Goal: Task Accomplishment & Management: Complete application form

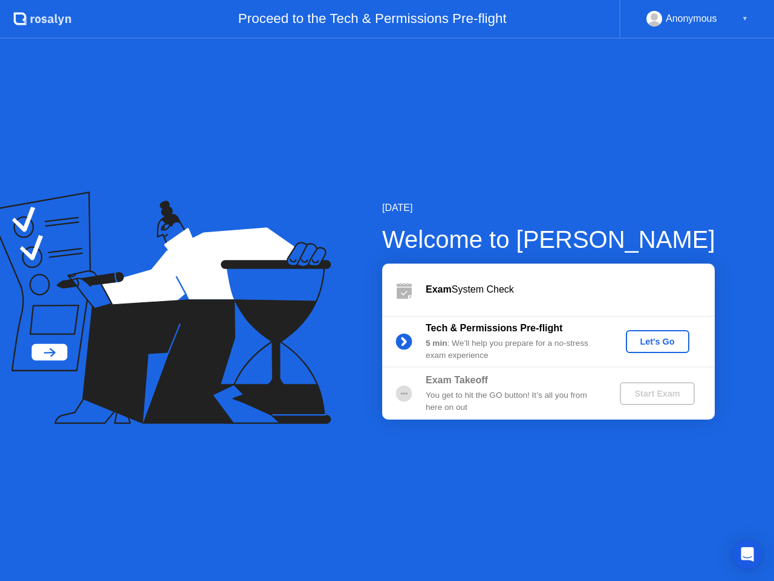
click at [643, 339] on div "Let's Go" at bounding box center [658, 342] width 54 height 10
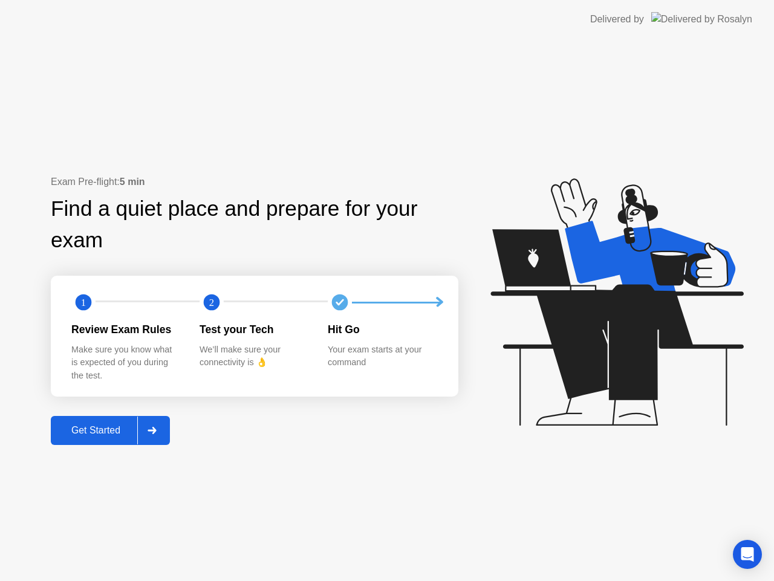
click at [114, 441] on button "Get Started" at bounding box center [110, 430] width 119 height 29
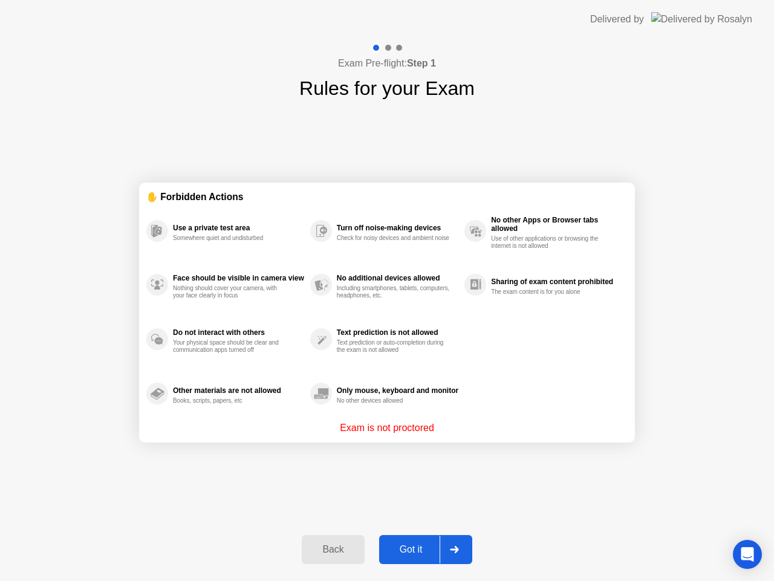
click at [430, 558] on button "Got it" at bounding box center [425, 549] width 93 height 29
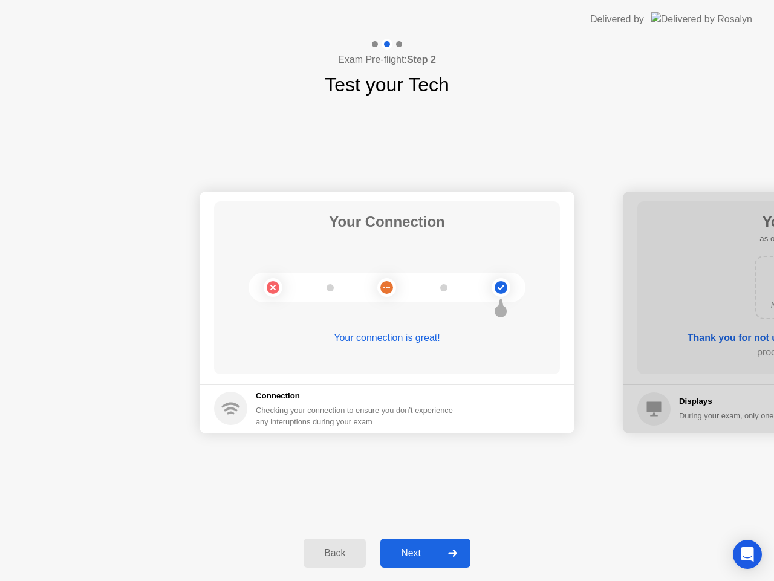
click at [405, 565] on button "Next" at bounding box center [425, 553] width 90 height 29
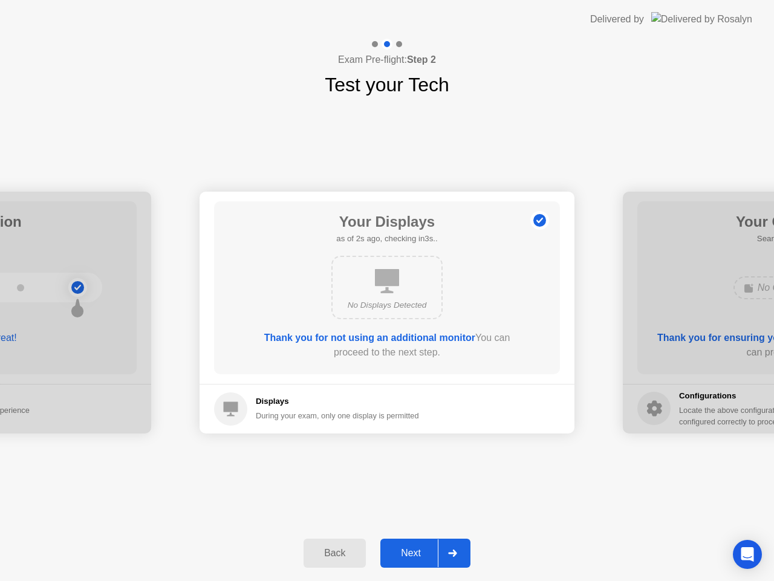
click at [405, 564] on button "Next" at bounding box center [425, 553] width 90 height 29
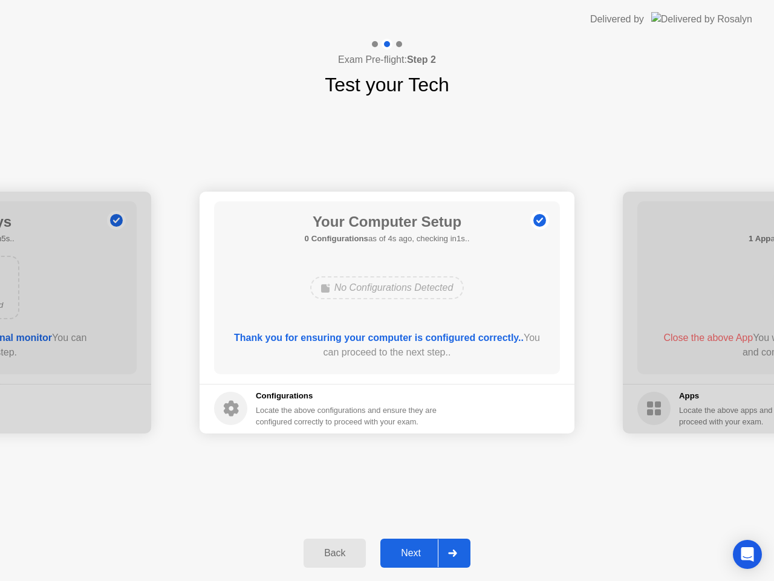
drag, startPoint x: 421, startPoint y: 565, endPoint x: 420, endPoint y: 548, distance: 17.6
click at [421, 562] on button "Next" at bounding box center [425, 553] width 90 height 29
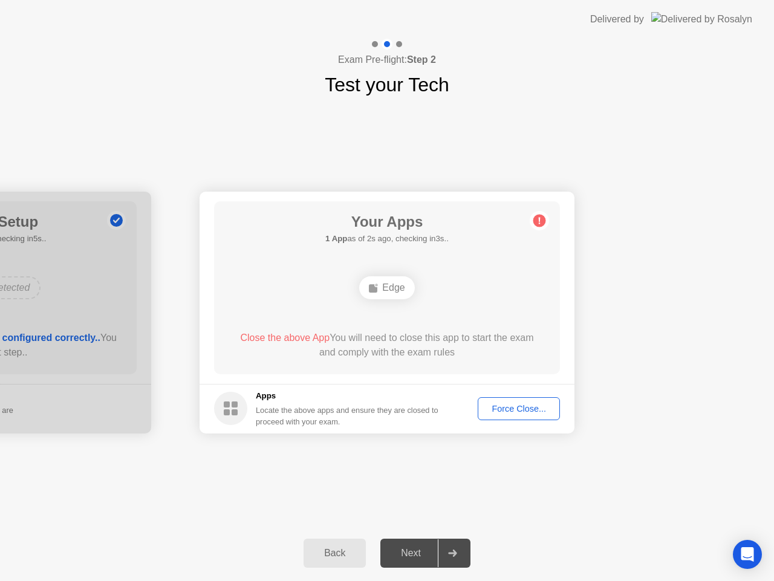
click at [521, 398] on button "Force Close..." at bounding box center [519, 408] width 82 height 23
click at [519, 406] on div "Force Close..." at bounding box center [519, 409] width 74 height 10
click at [555, 414] on div "Force Close..." at bounding box center [519, 409] width 74 height 10
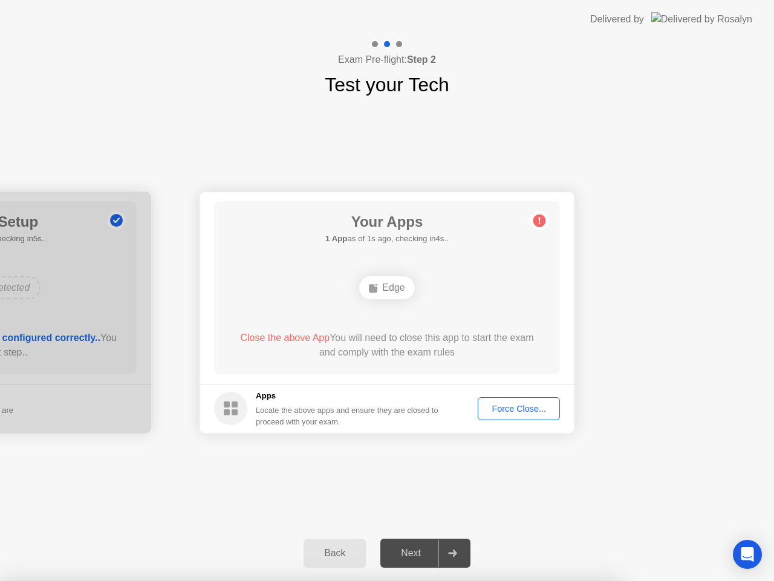
click at [519, 414] on div "Force Close..." at bounding box center [519, 409] width 74 height 10
click at [512, 405] on div "Force Close..." at bounding box center [519, 409] width 74 height 10
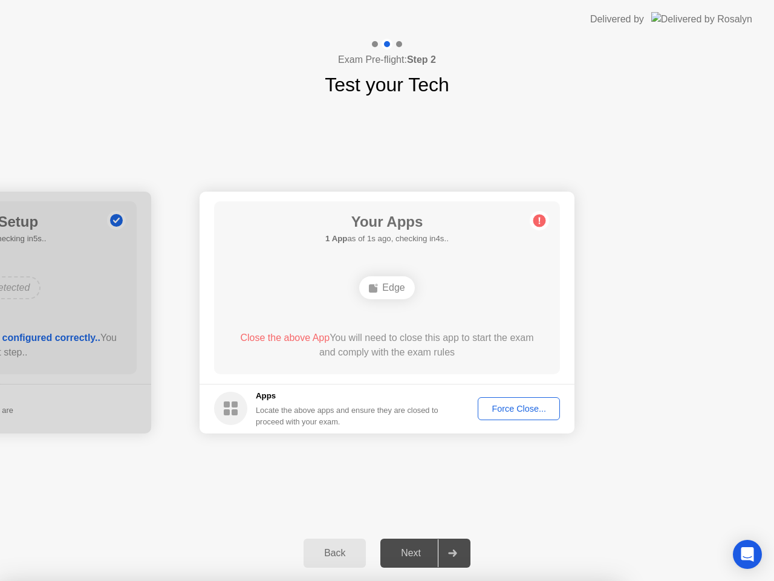
click at [500, 498] on div "Your Connection Your connection is great! Connection Checking your connection t…" at bounding box center [387, 312] width 774 height 426
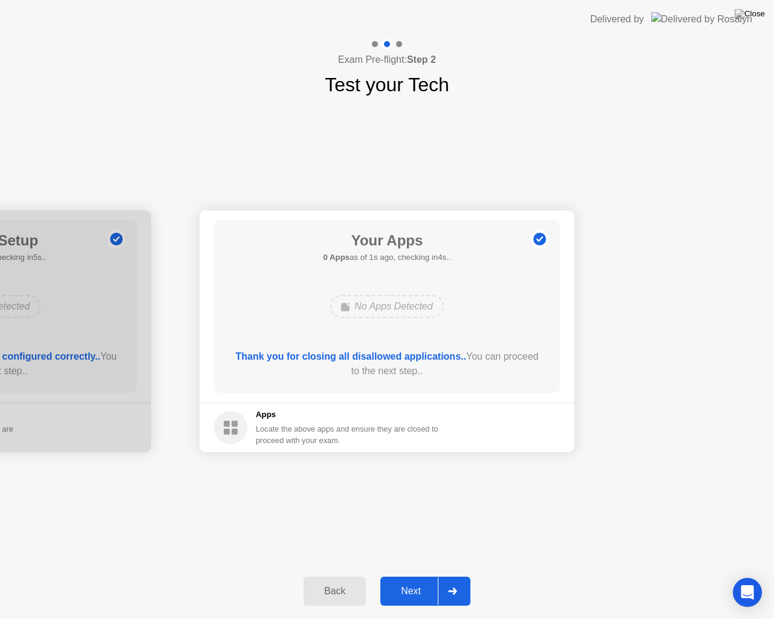
click at [403, 580] on button "Next" at bounding box center [425, 591] width 90 height 29
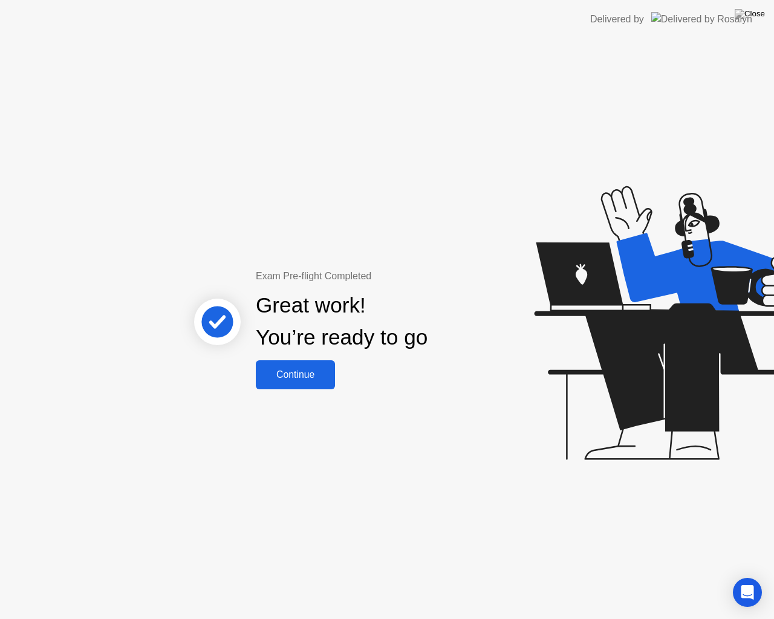
click at [316, 369] on div "Continue" at bounding box center [295, 374] width 72 height 11
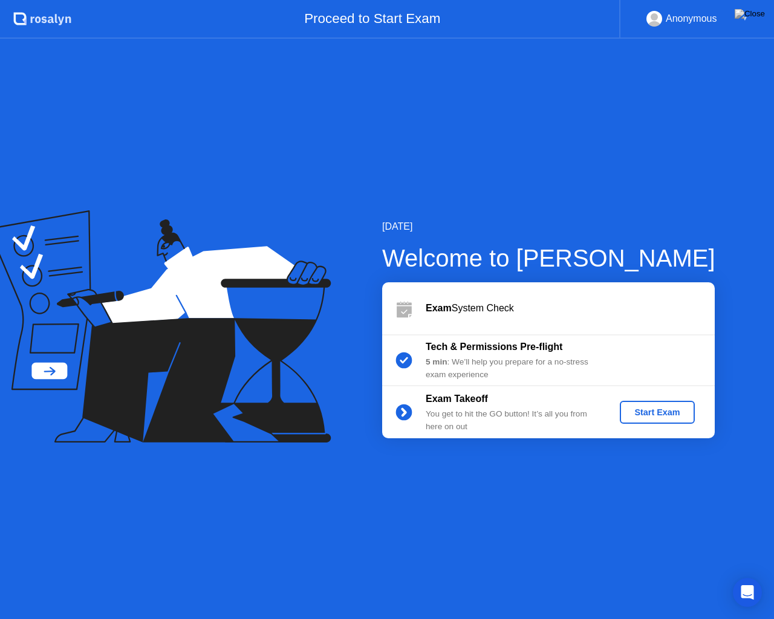
click at [675, 417] on div "Start Exam" at bounding box center [657, 413] width 65 height 10
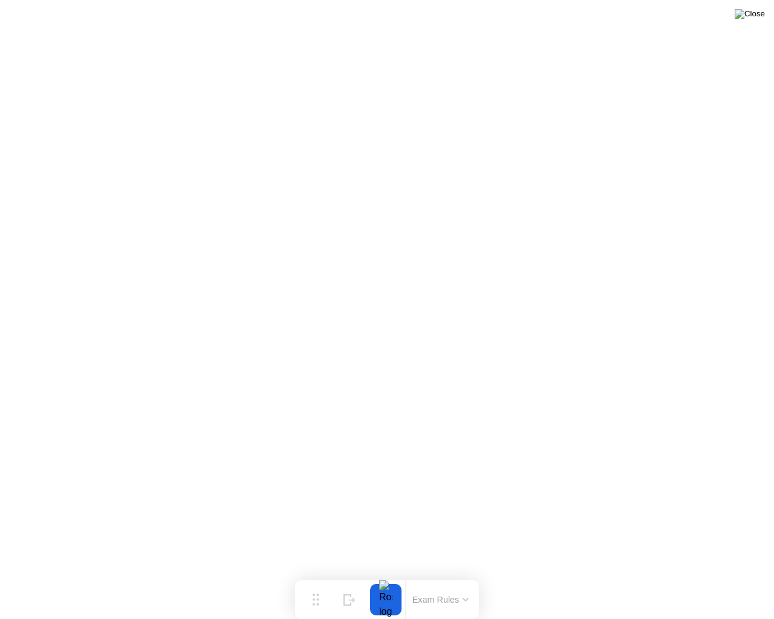
click at [751, 19] on img at bounding box center [750, 14] width 30 height 10
click at [383, 580] on div at bounding box center [385, 599] width 25 height 31
click at [749, 17] on button at bounding box center [750, 14] width 36 height 16
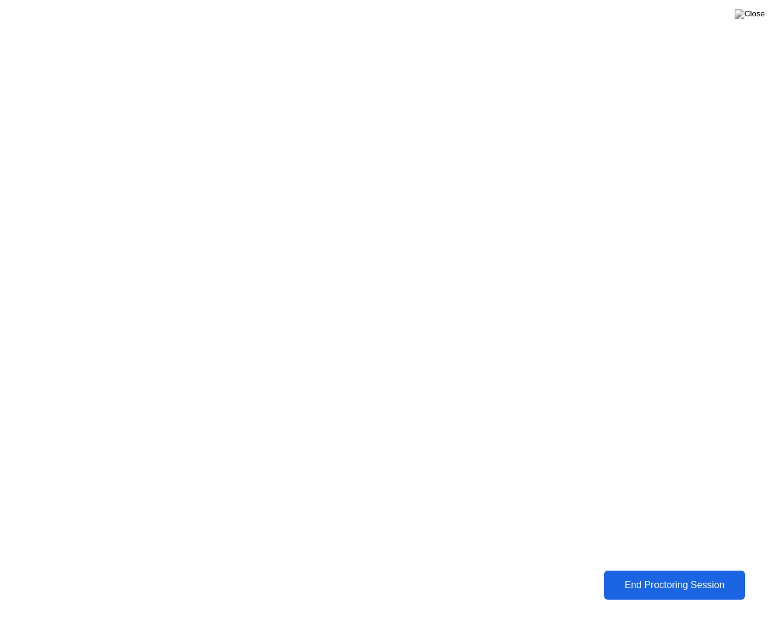
click at [663, 580] on div "End Proctoring Session" at bounding box center [674, 585] width 137 height 11
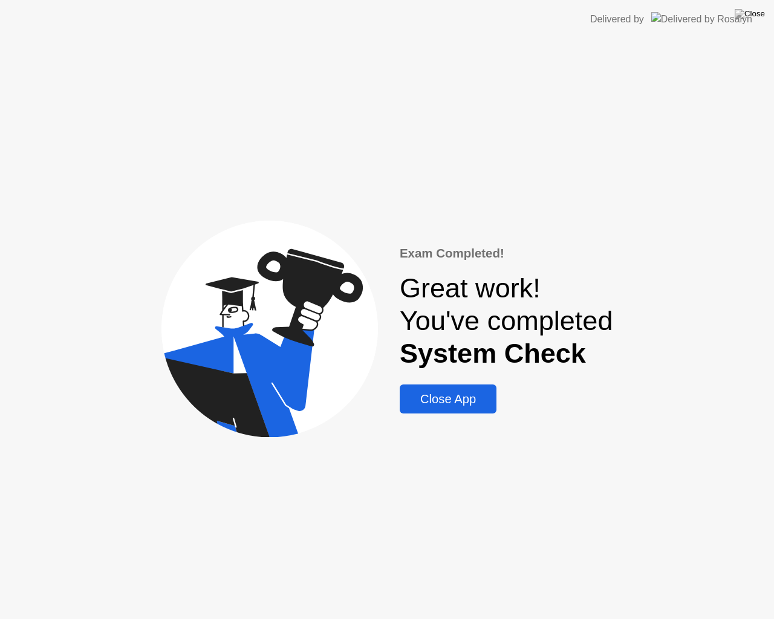
click at [473, 405] on div "Close App" at bounding box center [447, 399] width 89 height 14
